Goal: Find contact information: Find contact information

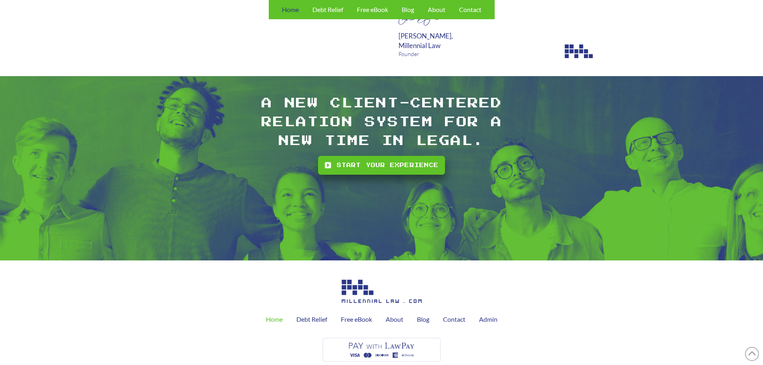
scroll to position [2301, 0]
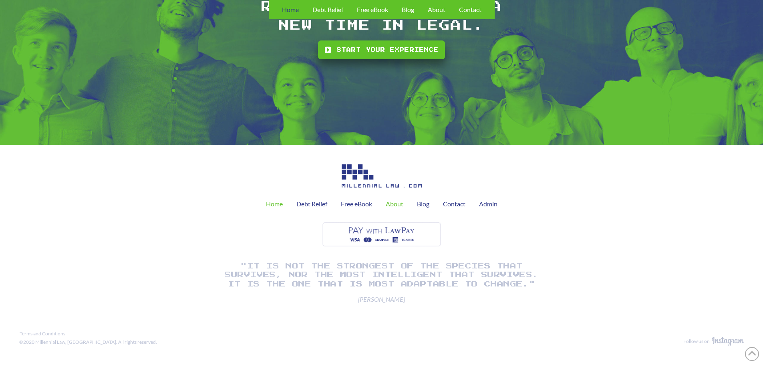
click at [403, 204] on span "About" at bounding box center [395, 204] width 18 height 6
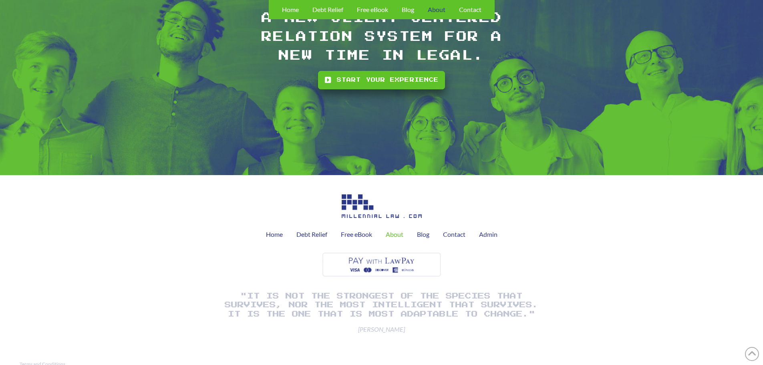
scroll to position [1064, 0]
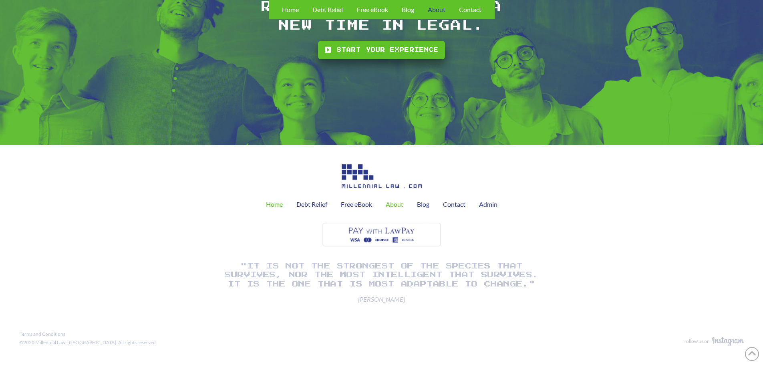
click at [275, 204] on span "Home" at bounding box center [274, 204] width 17 height 6
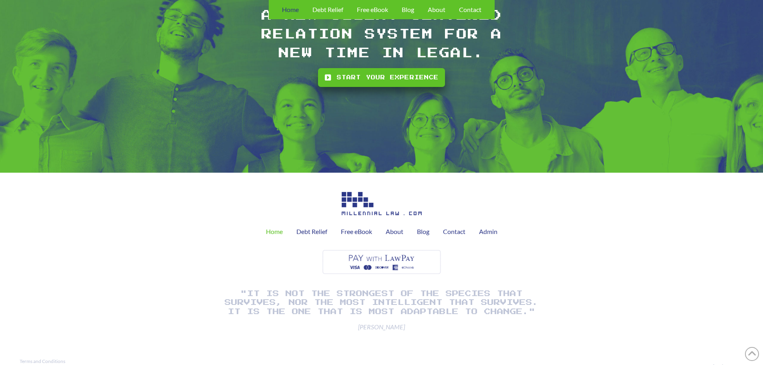
scroll to position [2301, 0]
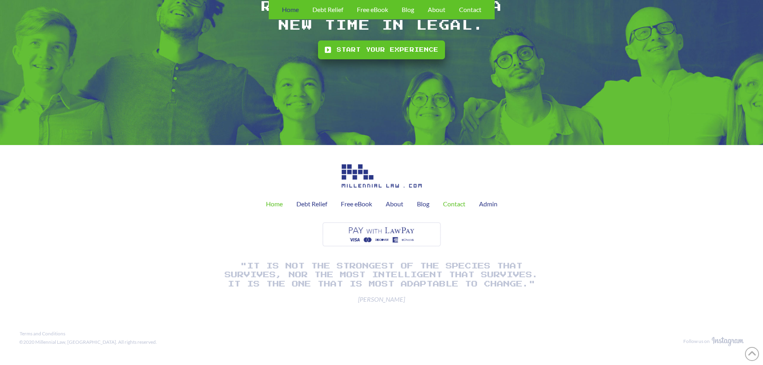
click at [452, 202] on span "Contact" at bounding box center [454, 204] width 22 height 6
